Goal: Transaction & Acquisition: Purchase product/service

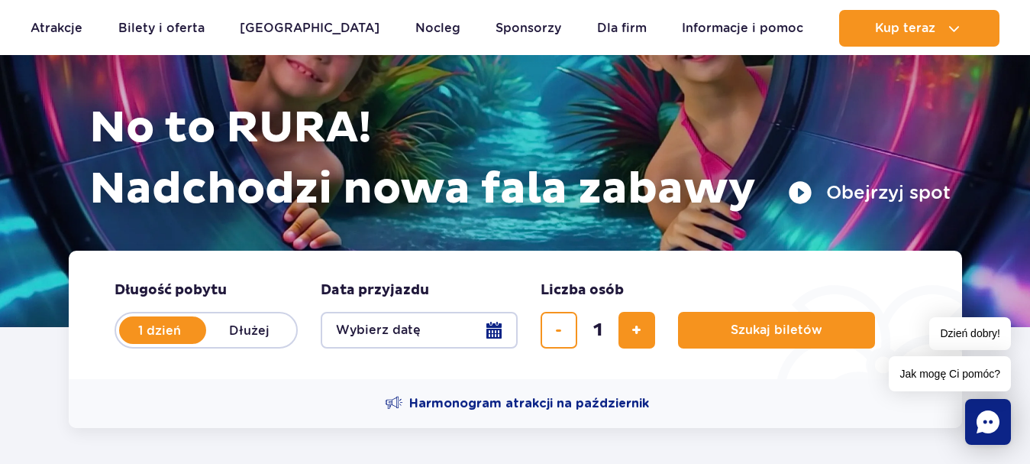
click at [512, 331] on button "Wybierz datę" at bounding box center [419, 330] width 197 height 37
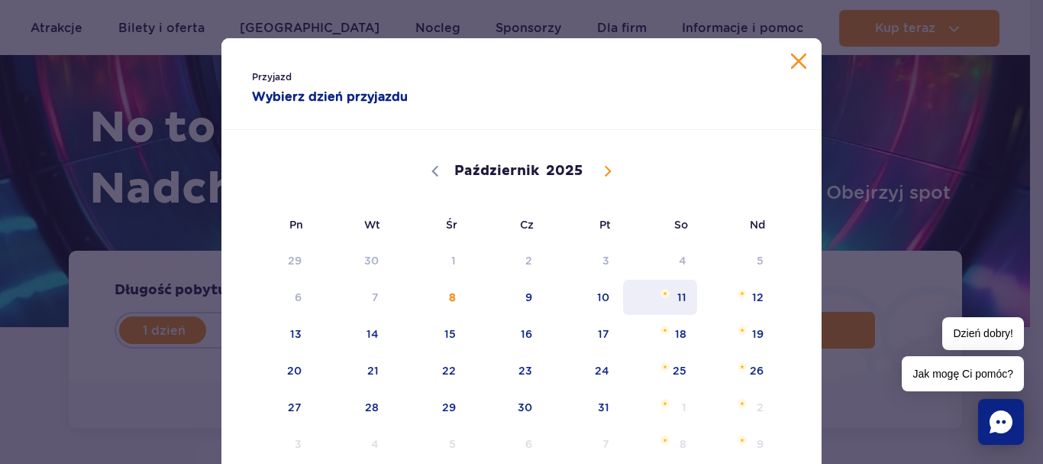
click at [666, 301] on span "11" at bounding box center [660, 296] width 77 height 35
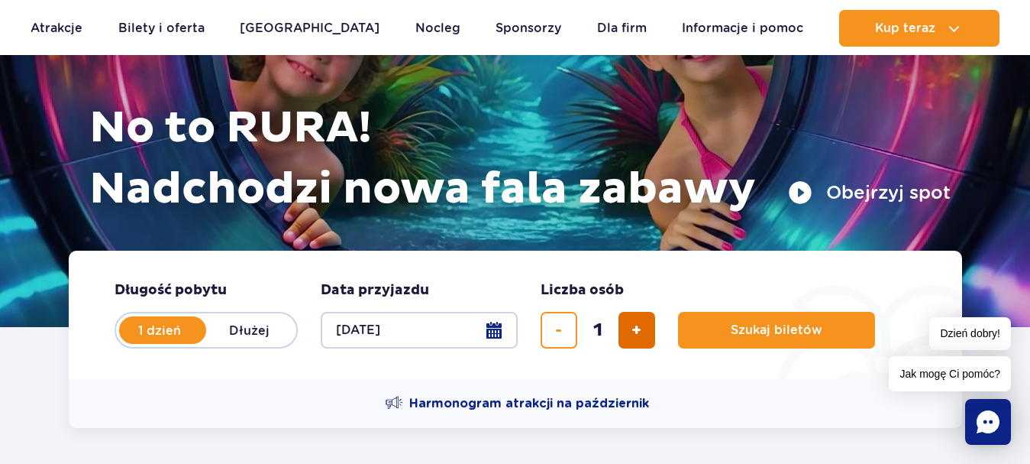
click at [651, 319] on button "dodaj bilet" at bounding box center [637, 330] width 37 height 37
type input "3"
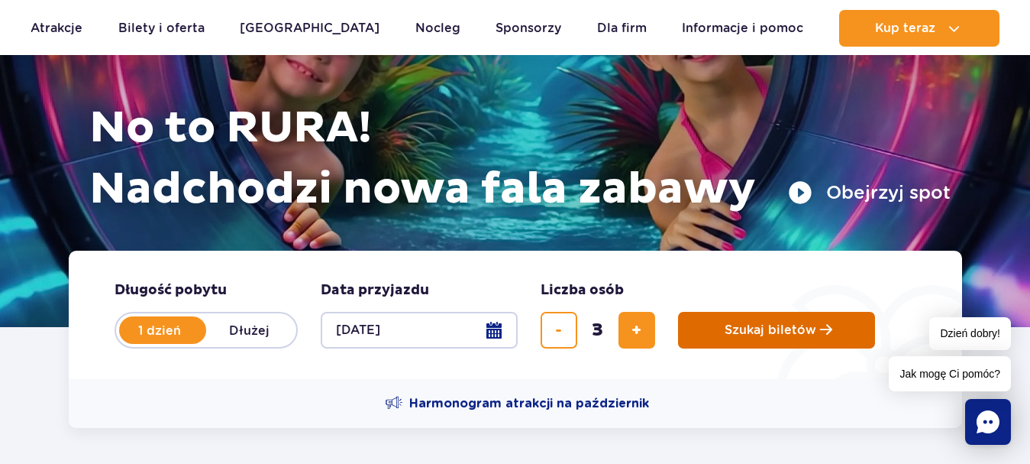
click at [745, 334] on span "Szukaj biletów" at bounding box center [771, 330] width 92 height 14
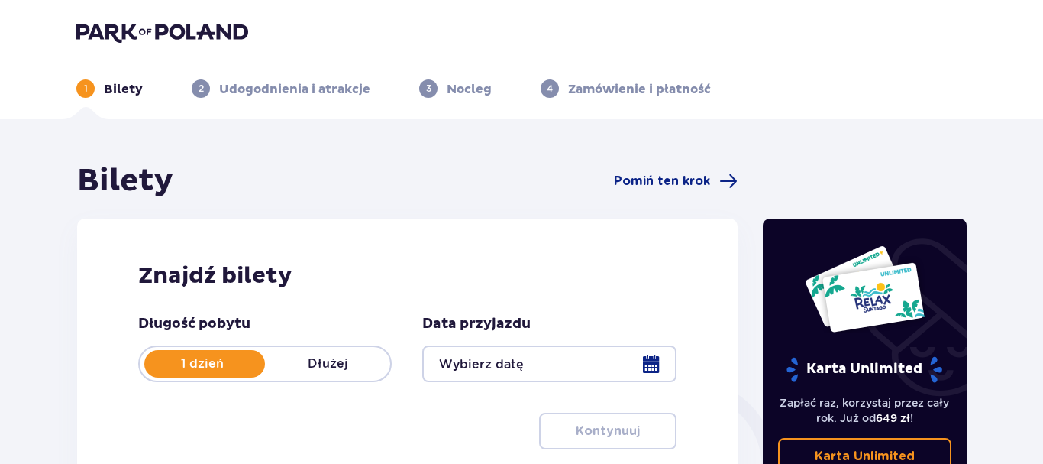
type input "[DATE]"
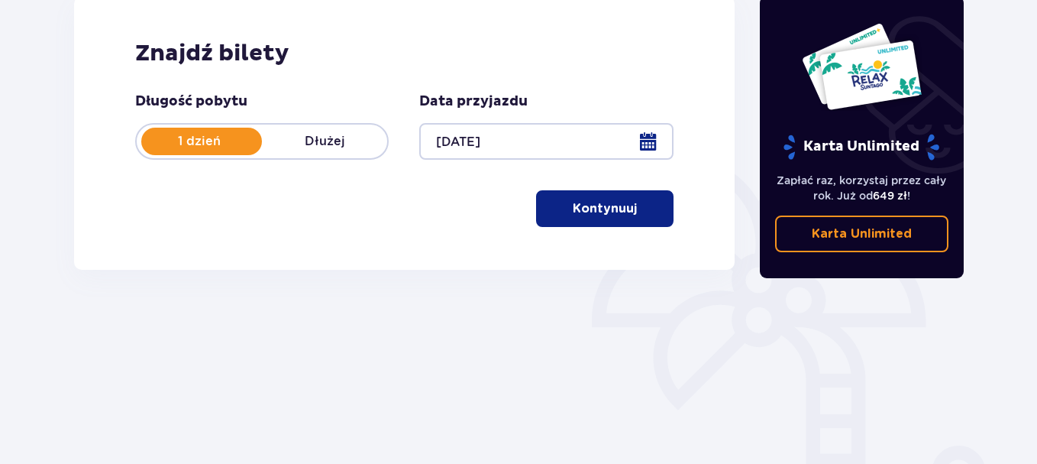
scroll to position [229, 0]
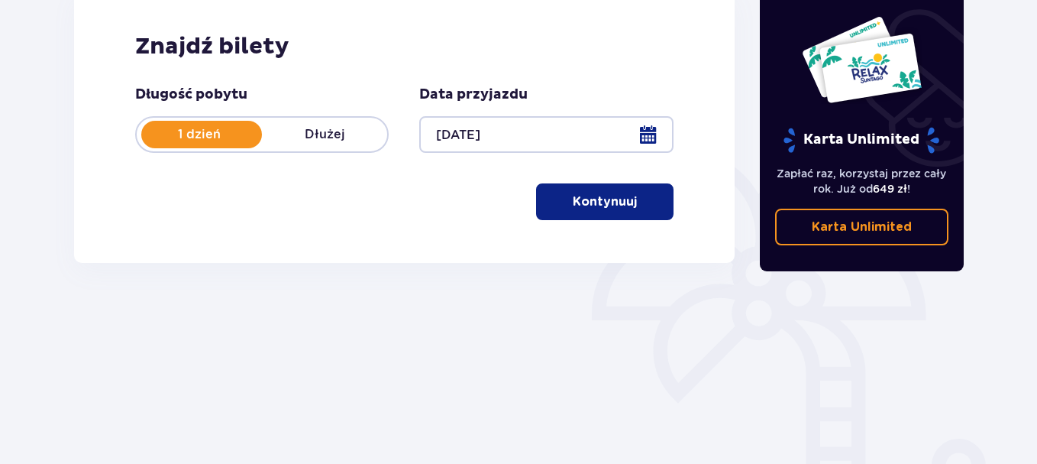
click at [608, 205] on p "Kontynuuj" at bounding box center [605, 201] width 64 height 17
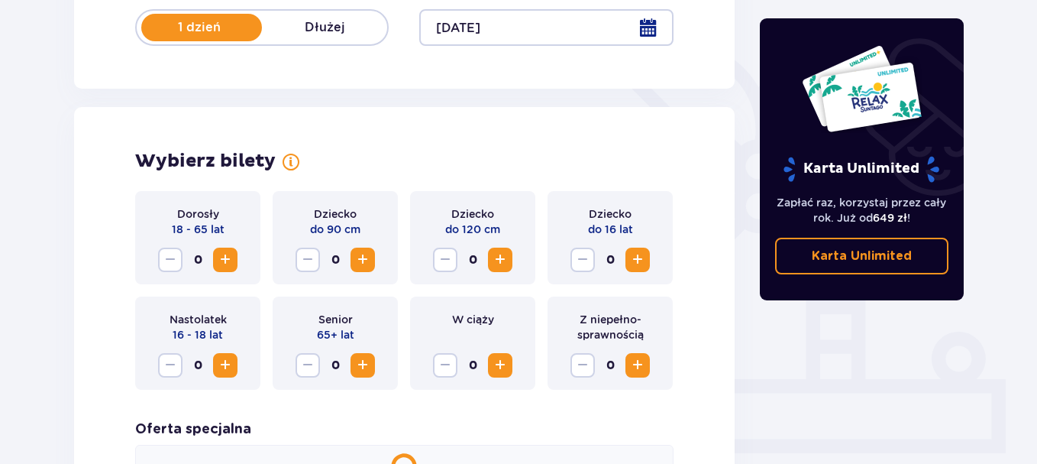
scroll to position [425, 0]
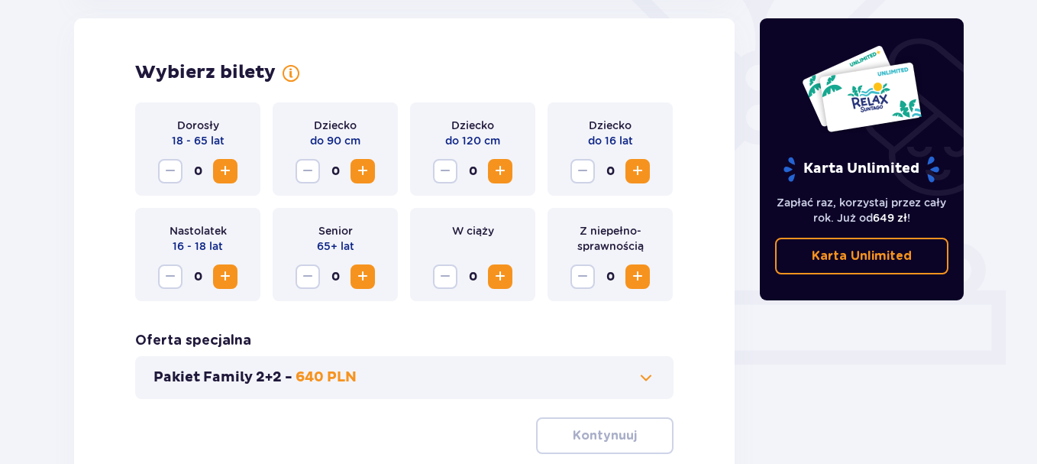
click at [644, 169] on span "Zwiększ" at bounding box center [637, 171] width 18 height 18
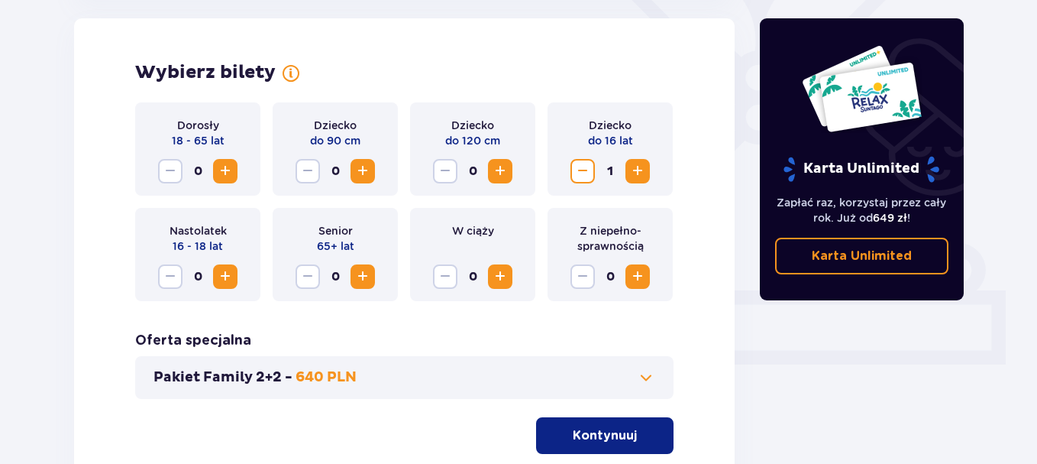
click at [235, 177] on button "Zwiększ" at bounding box center [225, 171] width 24 height 24
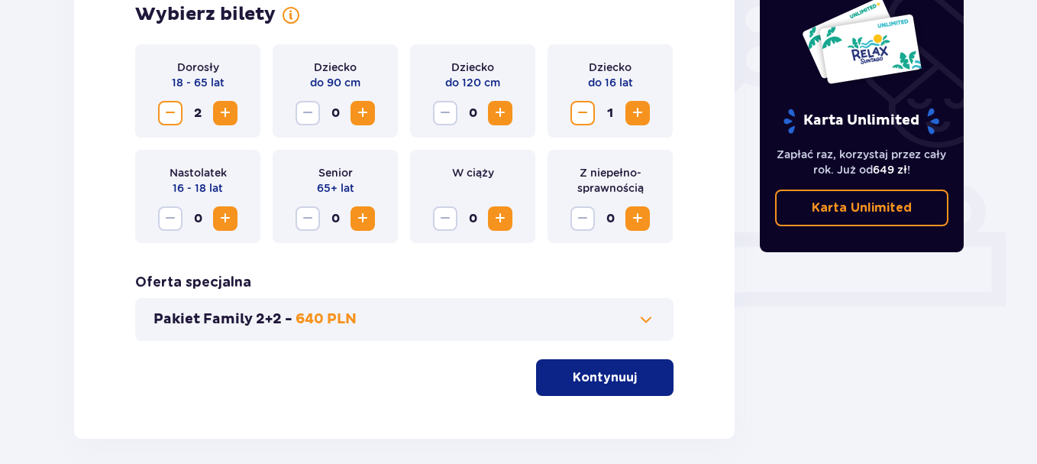
scroll to position [549, 0]
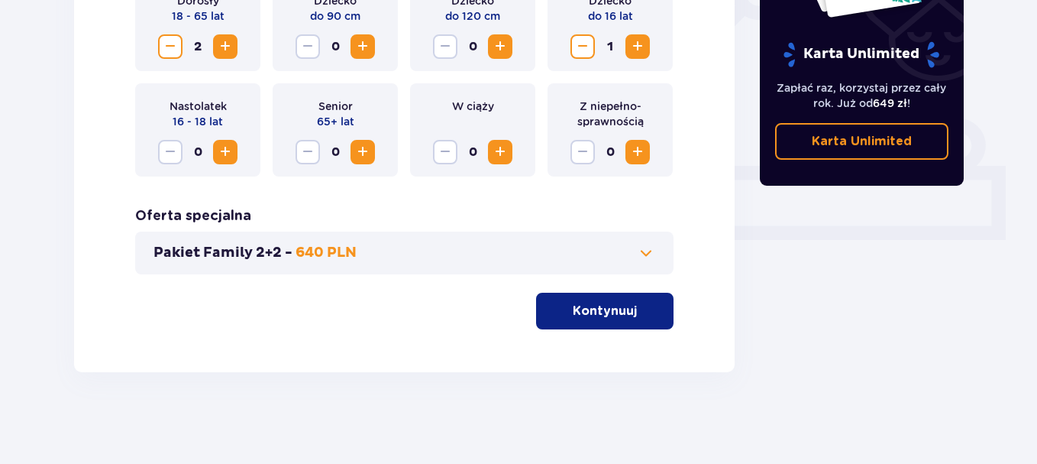
click at [602, 309] on p "Kontynuuj" at bounding box center [605, 310] width 64 height 17
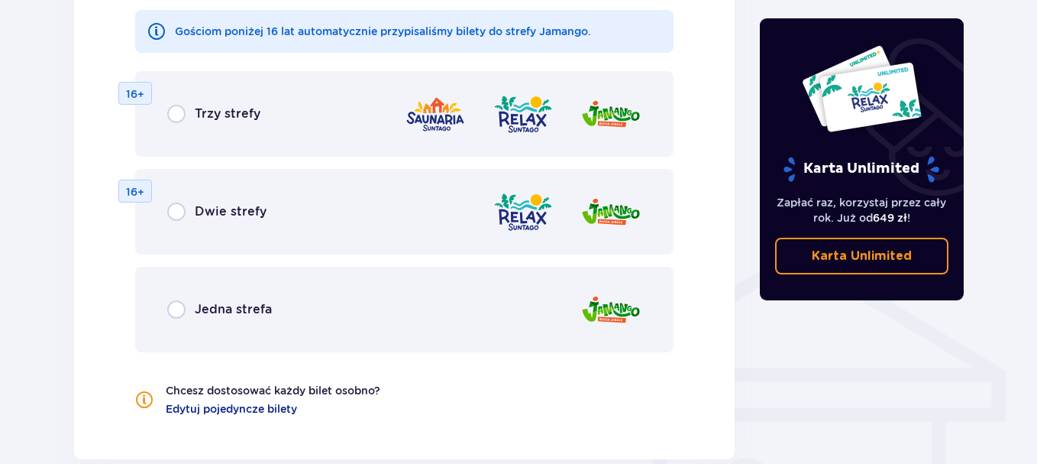
scroll to position [1000, 0]
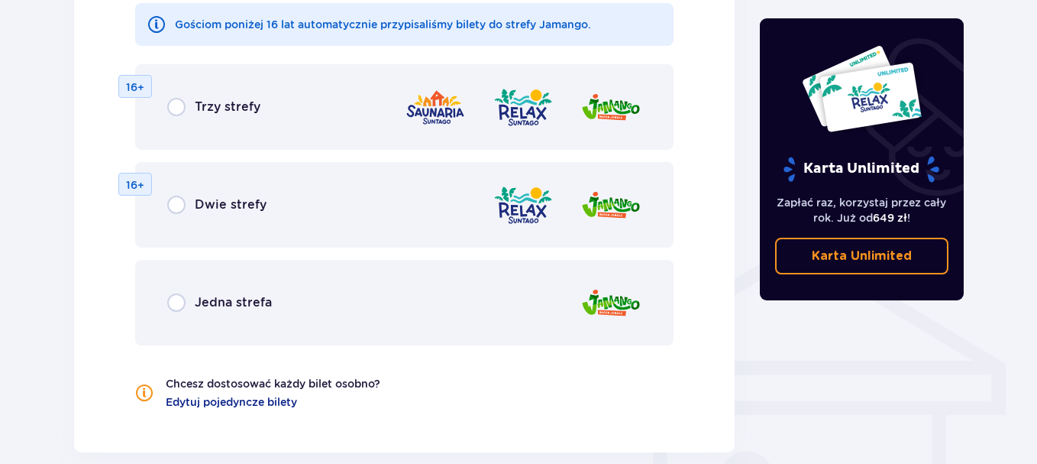
click at [176, 202] on input "radio" at bounding box center [176, 204] width 18 height 18
radio input "true"
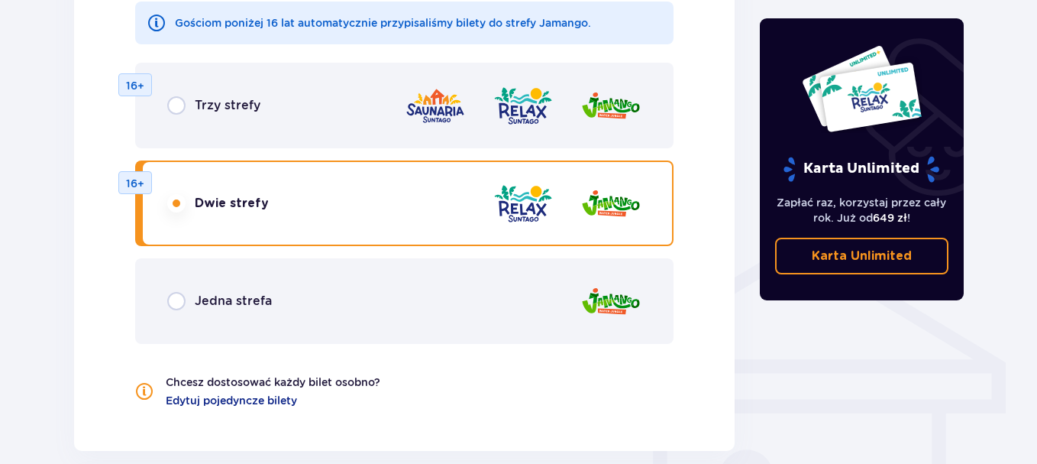
scroll to position [1052, 0]
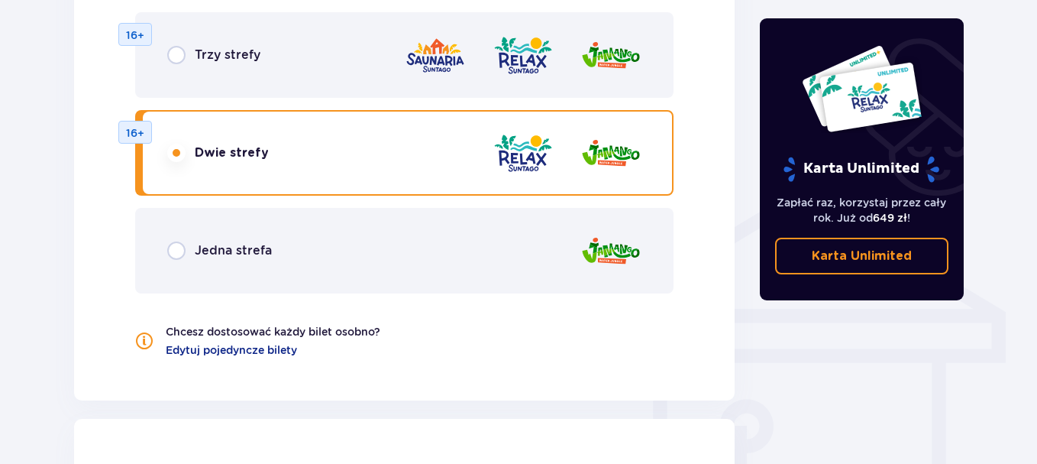
click at [179, 54] on input "radio" at bounding box center [176, 55] width 18 height 18
radio input "true"
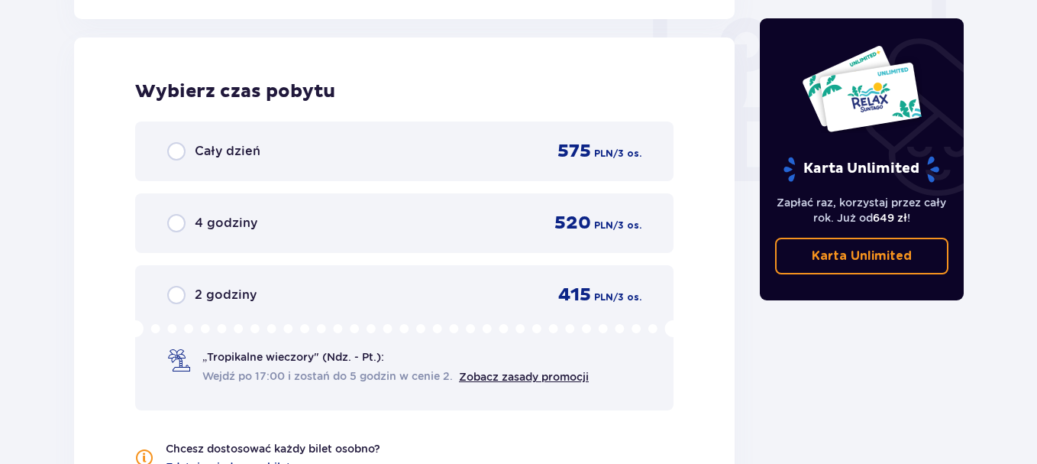
scroll to position [1434, 0]
click at [176, 150] on input "radio" at bounding box center [176, 150] width 18 height 18
radio input "true"
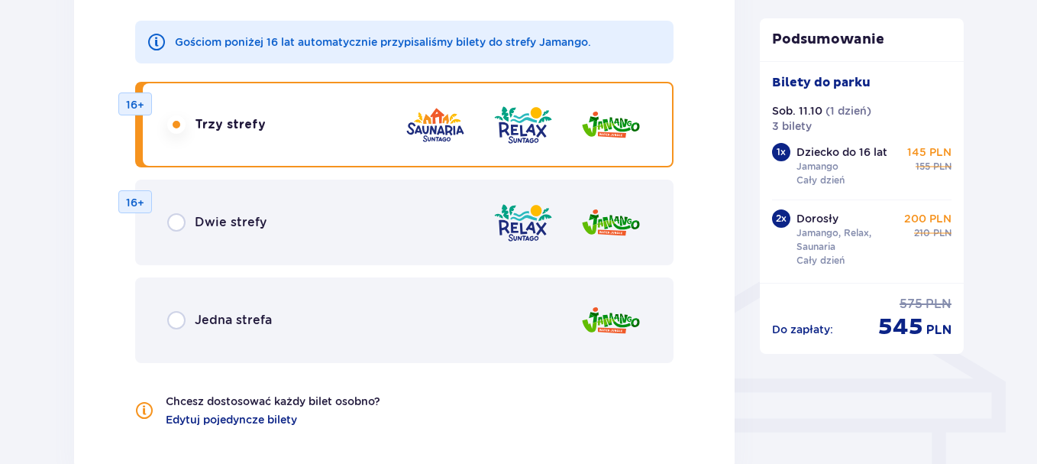
scroll to position [955, 0]
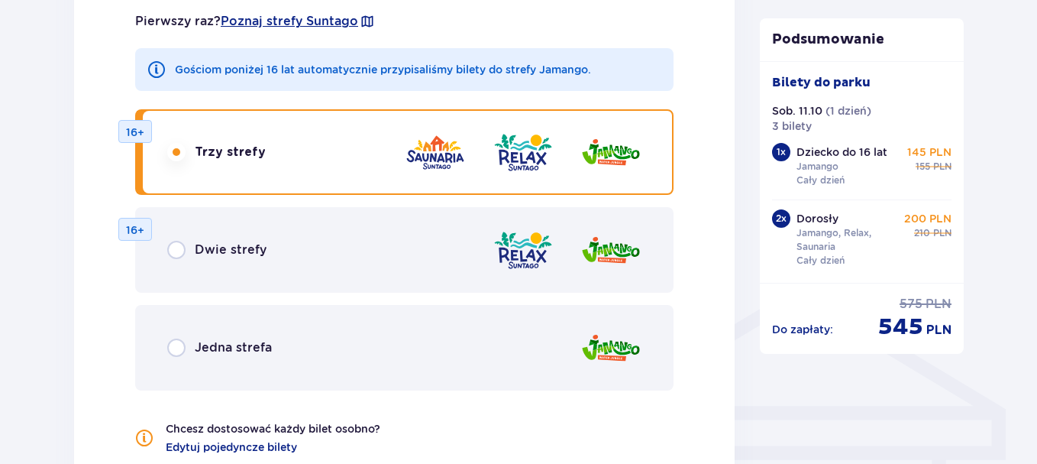
click at [178, 252] on input "radio" at bounding box center [176, 250] width 18 height 18
radio input "true"
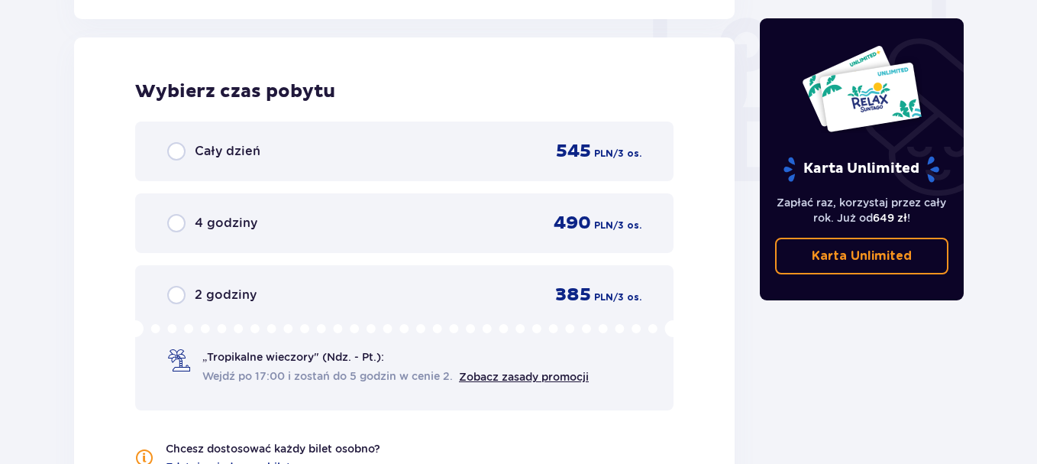
scroll to position [1434, 0]
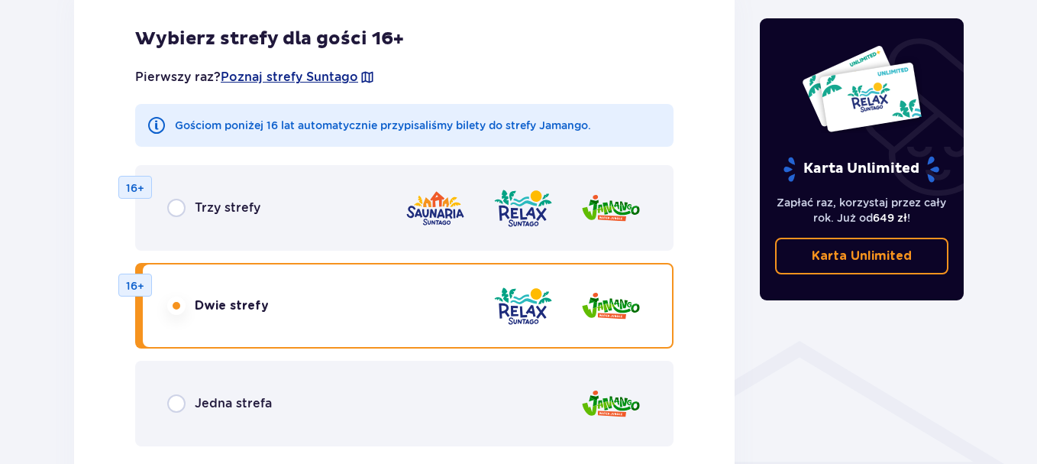
click at [231, 180] on div "Trzy strefy 16+" at bounding box center [404, 208] width 538 height 86
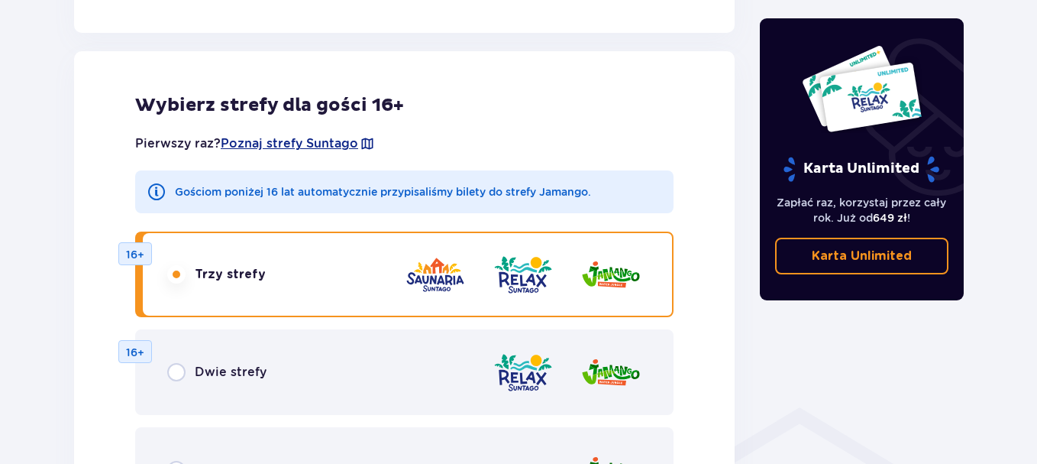
scroll to position [365, 0]
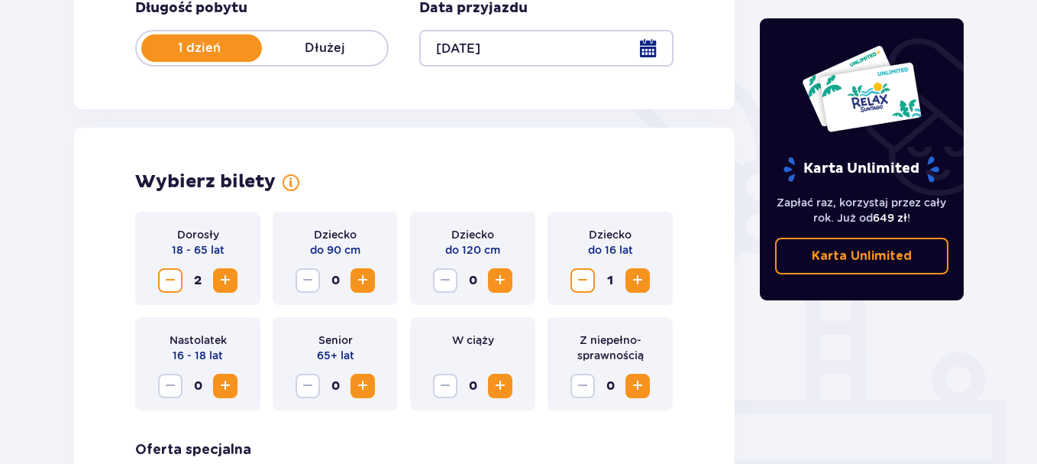
scroll to position [289, 0]
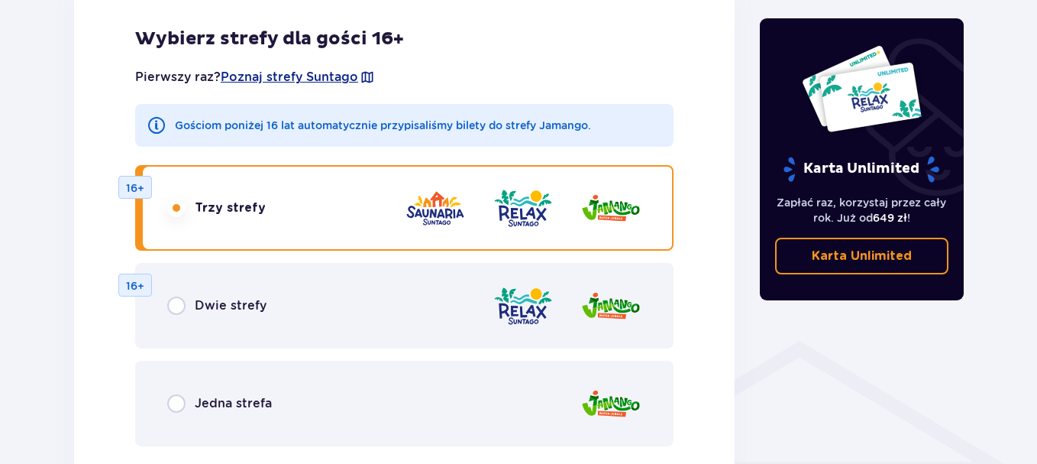
scroll to position [0, 0]
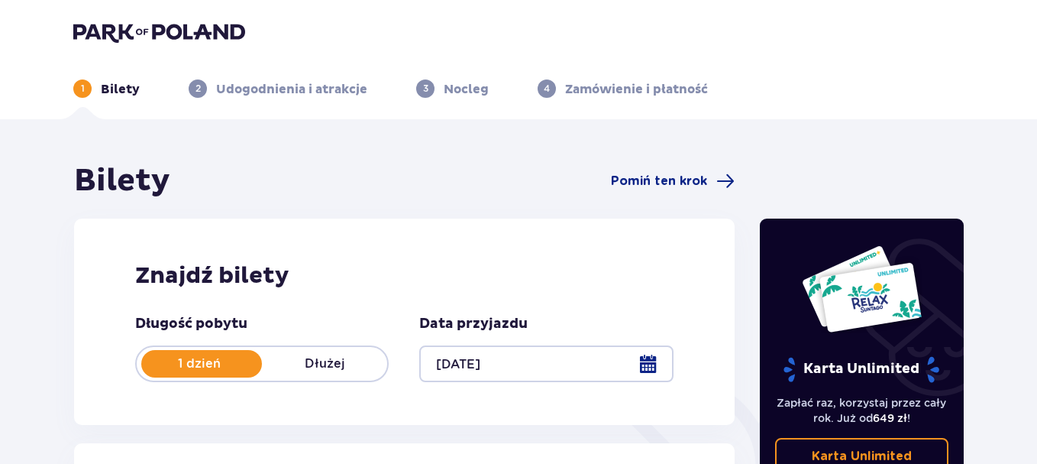
click at [1009, 117] on header "1 Bilety 2 Udogodnienia i atrakcje 3 Nocleg 4 Zamówienie i płatność" at bounding box center [518, 59] width 1037 height 119
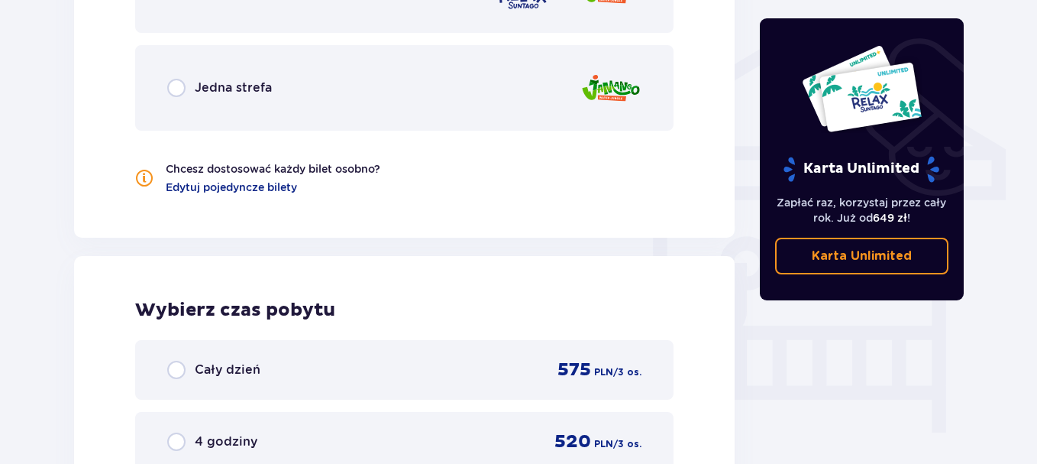
scroll to position [1222, 0]
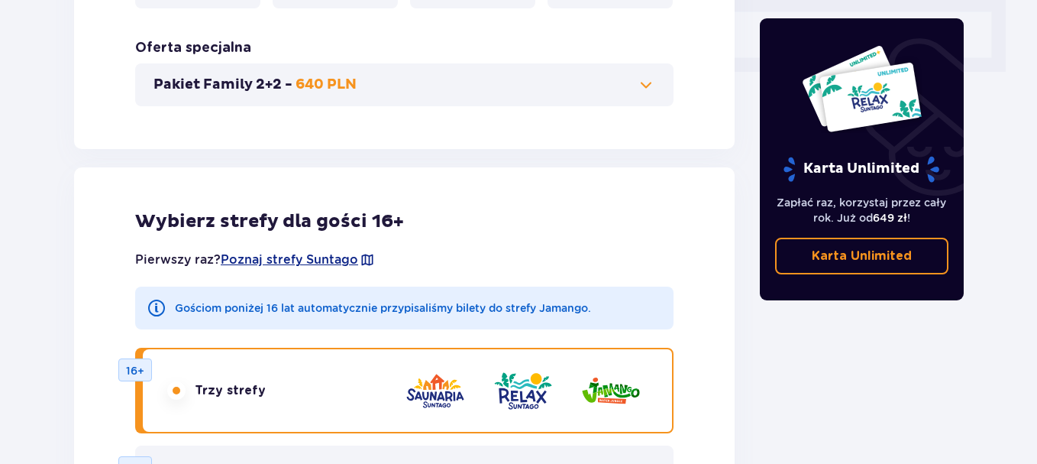
scroll to position [0, 0]
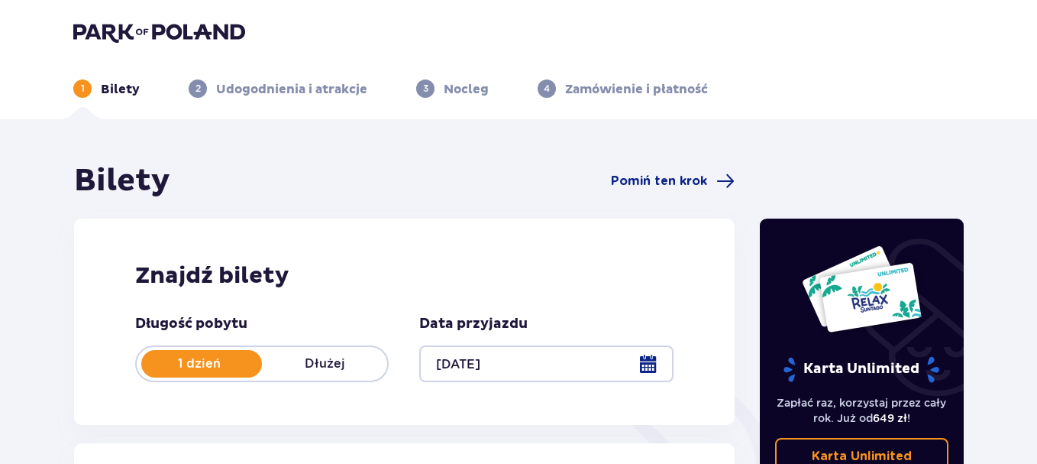
click at [887, 93] on ul "1 Bilety 2 Udogodnienia i atrakcje 3 Nocleg 4 Zamówienie i płatność" at bounding box center [518, 88] width 890 height 18
click at [402, 233] on div "Znajdź bilety Długość pobytu 1 dzień Dłużej Data przyjazdu [DATE]" at bounding box center [404, 321] width 661 height 206
click at [838, 96] on ul "1 Bilety 2 Udogodnienia i atrakcje 3 Nocleg 4 Zamówienie i płatność" at bounding box center [518, 88] width 890 height 18
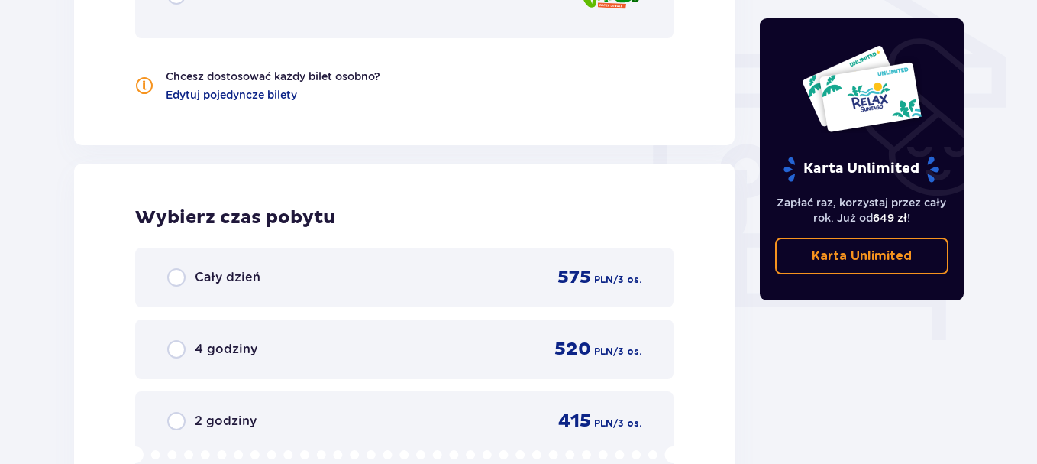
scroll to position [1375, 0]
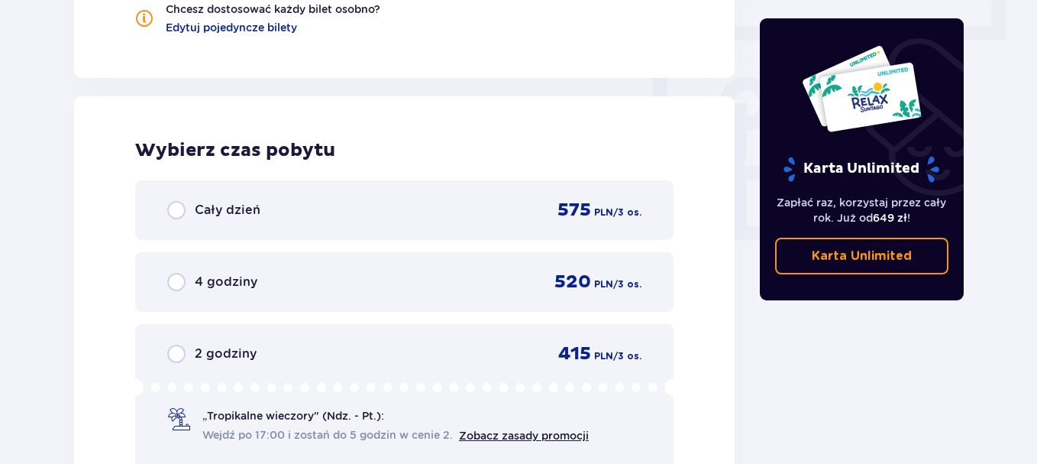
click at [243, 205] on span "Cały dzień" at bounding box center [228, 210] width 66 height 17
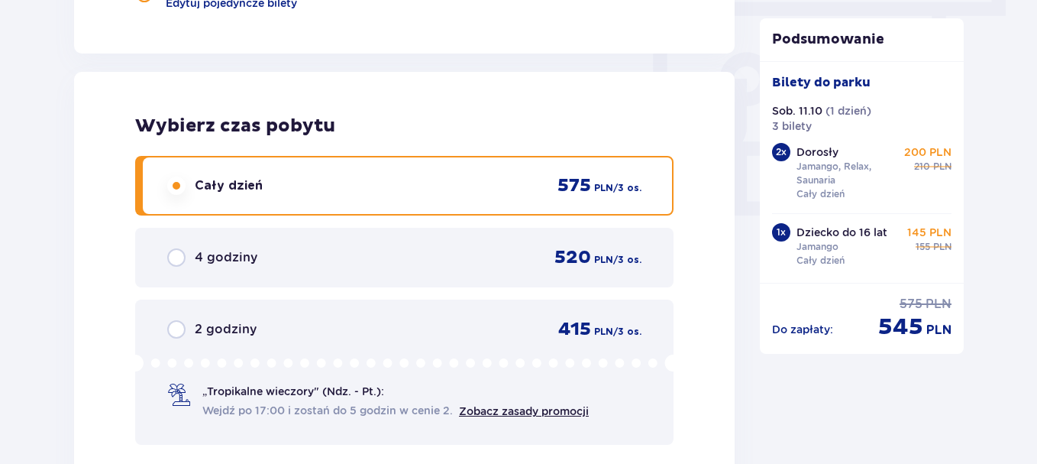
scroll to position [1719, 0]
